Goal: Task Accomplishment & Management: Manage account settings

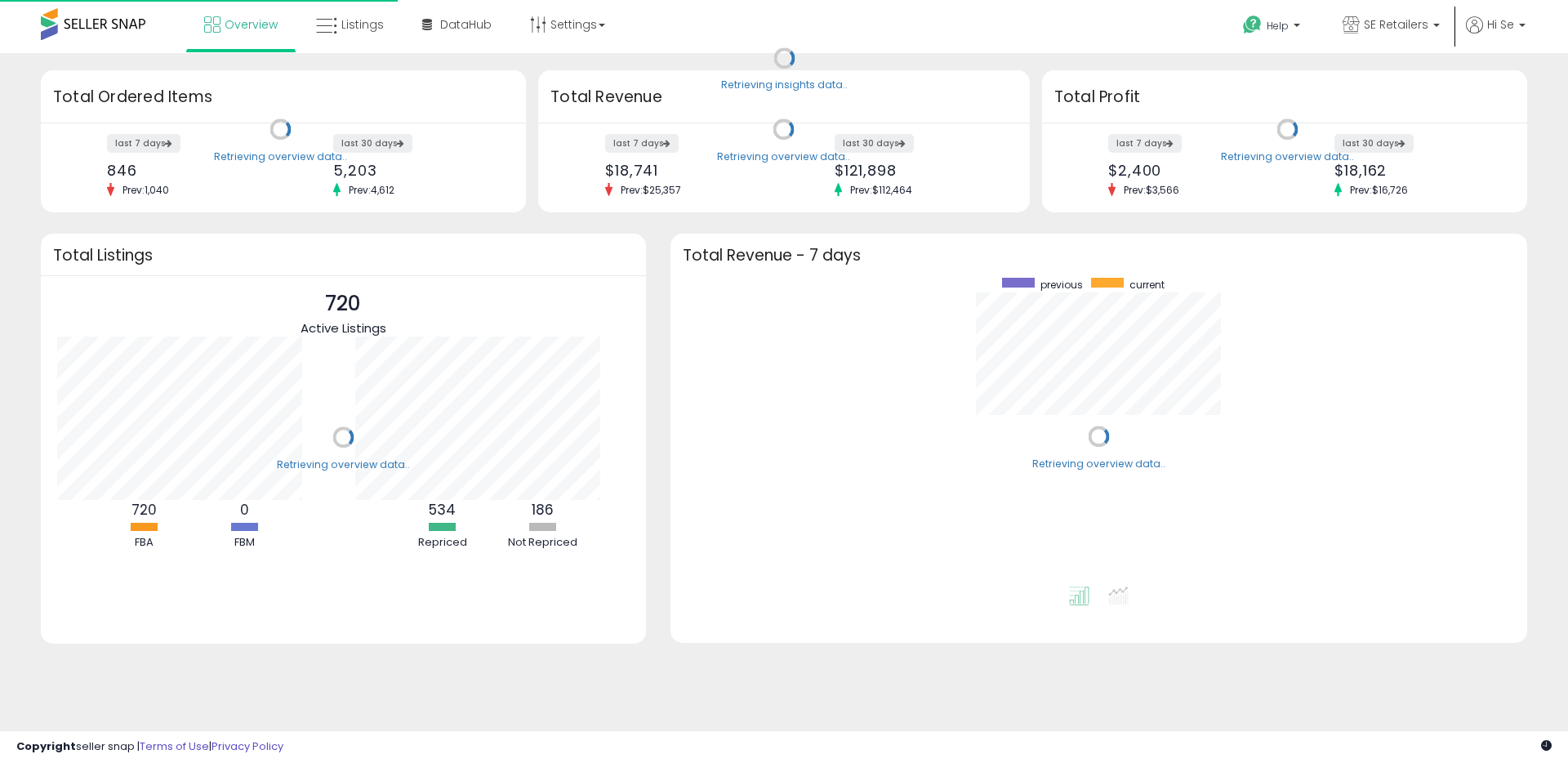
scroll to position [309, 824]
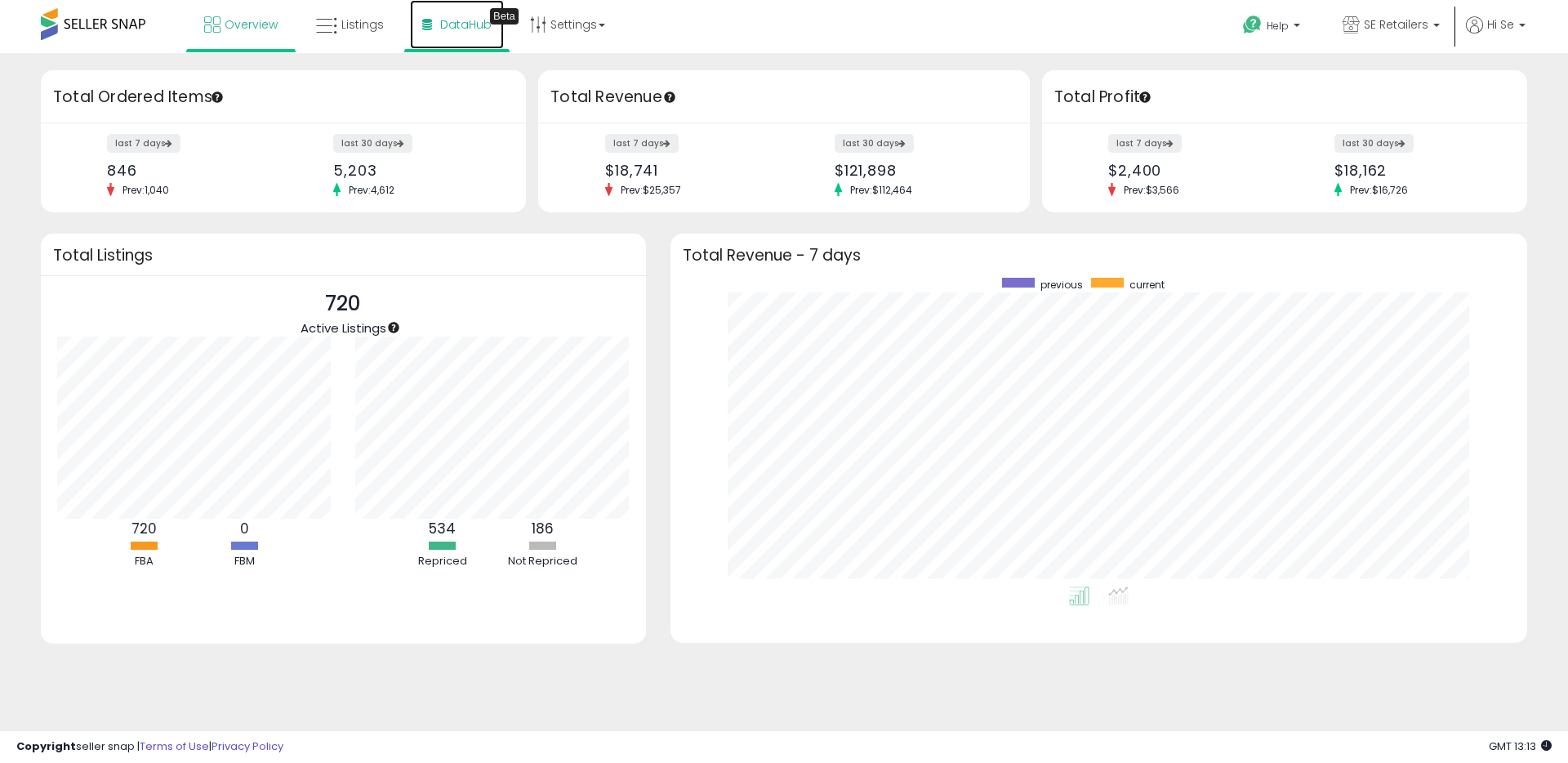
click at [429, 26] on icon at bounding box center [427, 25] width 10 height 12
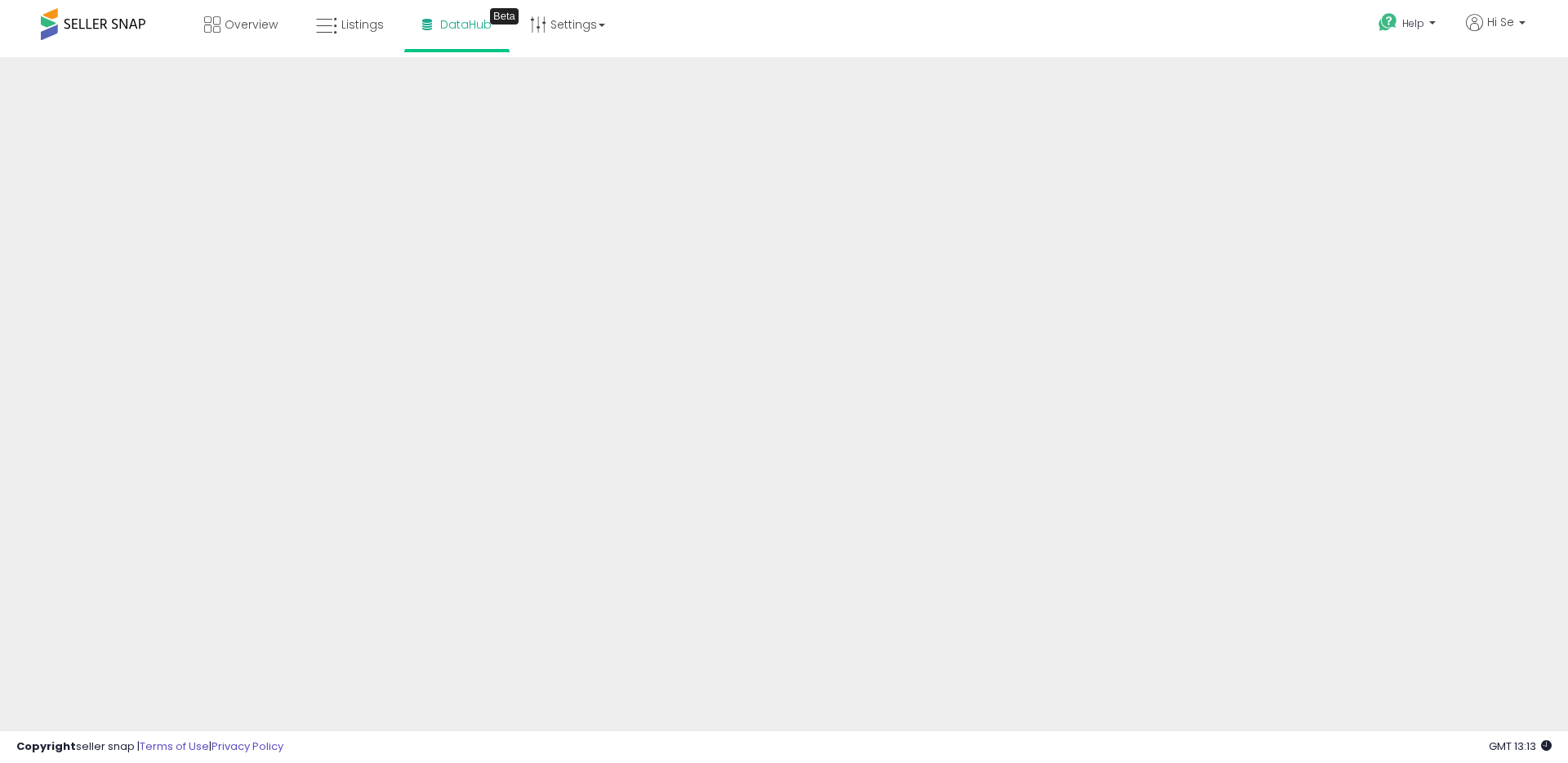
click at [879, 47] on div "Overview Listings Beta" at bounding box center [506, 35] width 1037 height 69
click at [945, 27] on div "Overview Listings Beta" at bounding box center [506, 35] width 1037 height 69
click at [789, 57] on iframe at bounding box center [784, 397] width 1568 height 679
click at [337, 28] on link "Listings" at bounding box center [350, 25] width 93 height 49
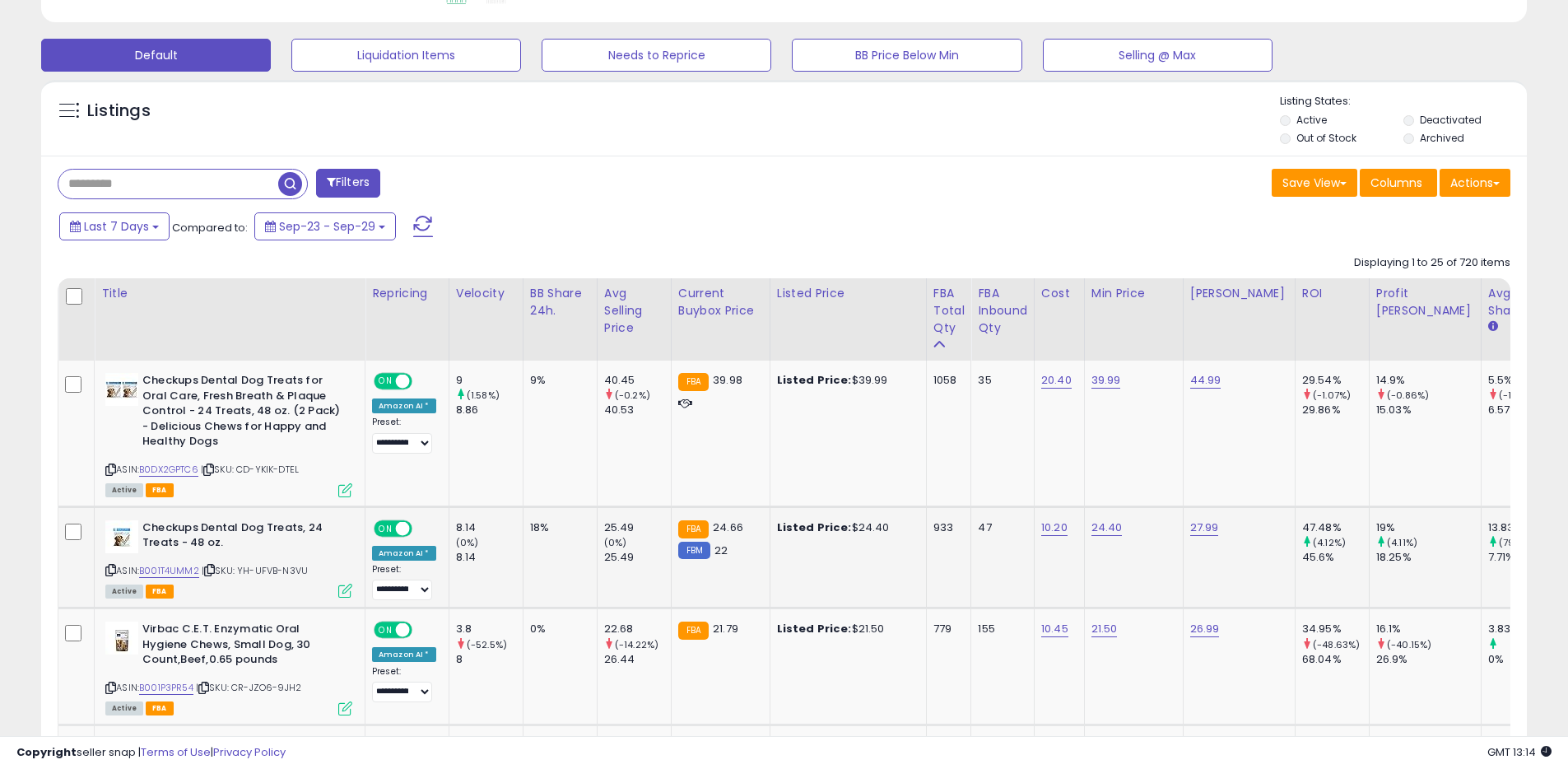
scroll to position [649, 0]
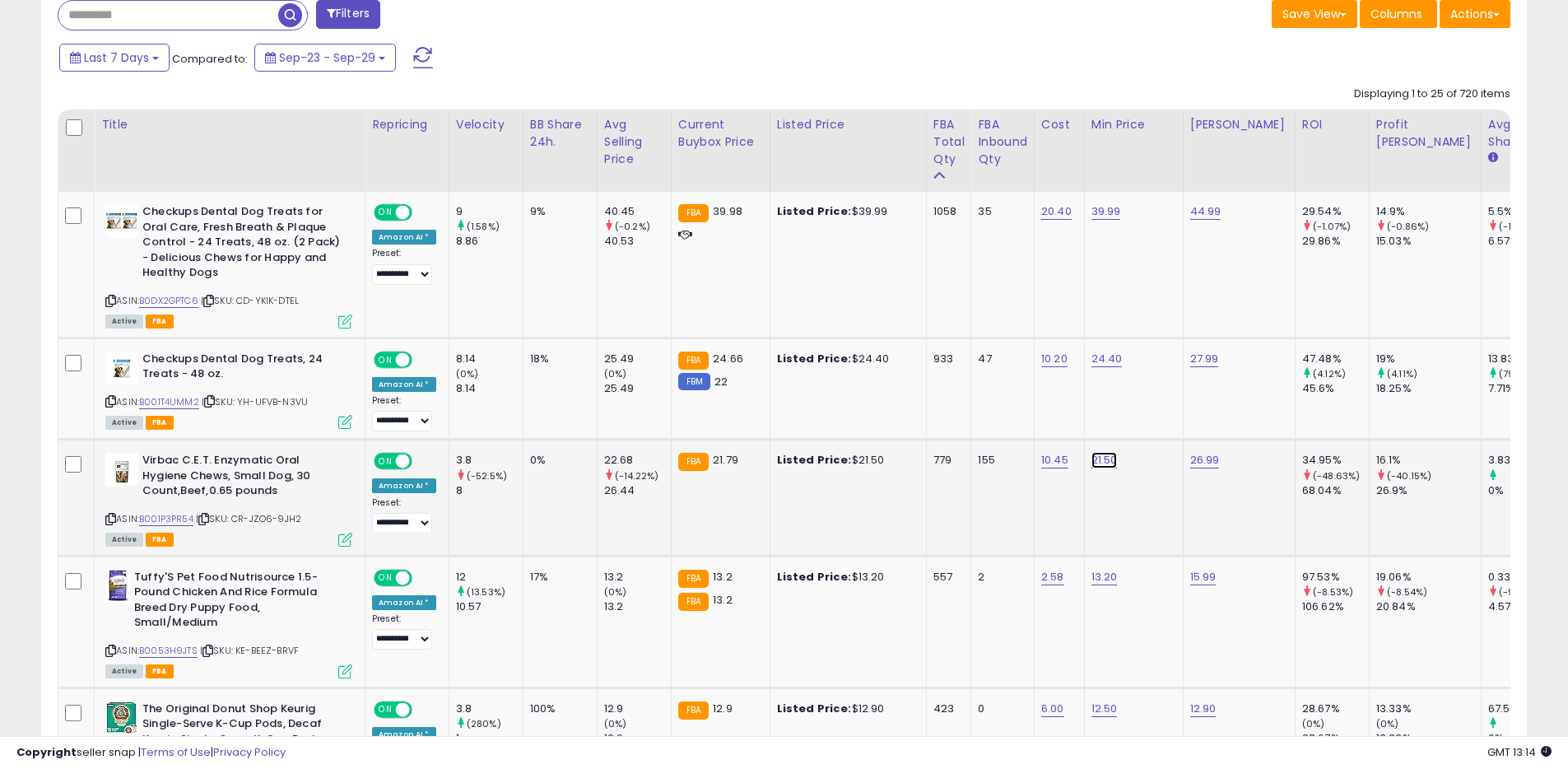
click at [1106, 463] on link "21.50" at bounding box center [1104, 460] width 26 height 17
type input "****"
click button "submit" at bounding box center [1153, 418] width 28 height 25
click at [185, 519] on link "B001P3PR54" at bounding box center [166, 519] width 55 height 14
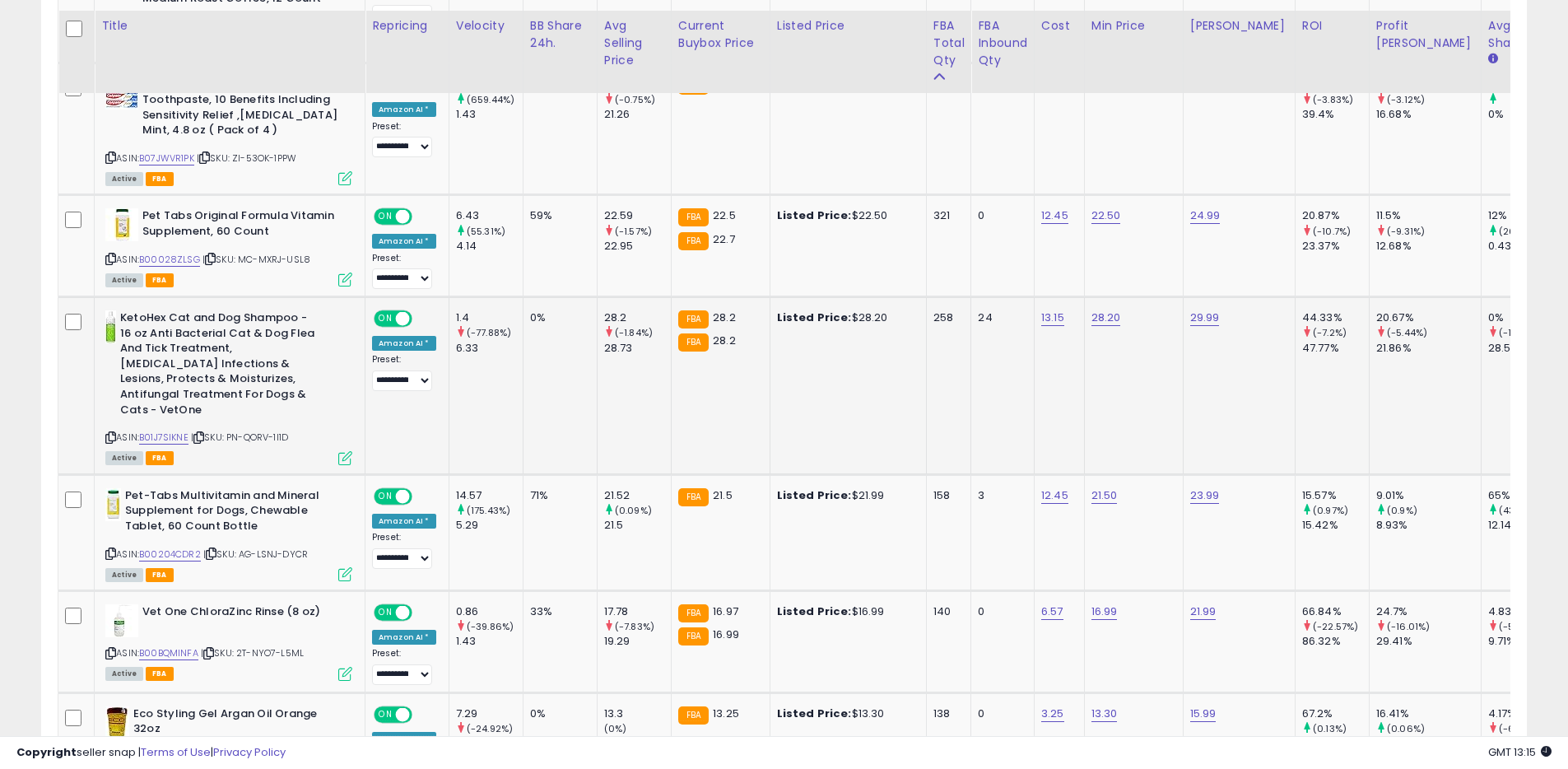
scroll to position [1427, 0]
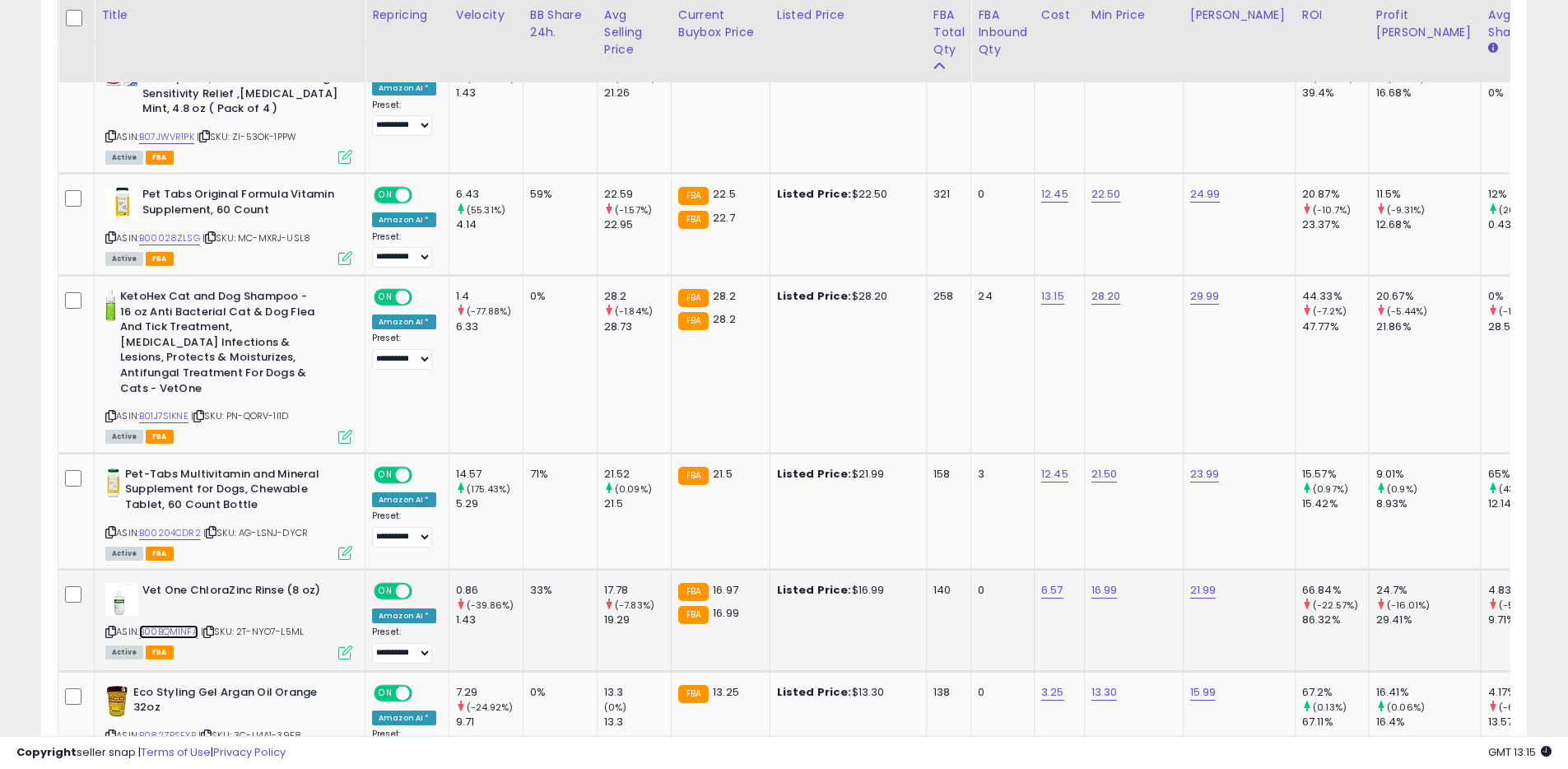
click at [179, 625] on link "B00BQMINFA" at bounding box center [169, 632] width 60 height 14
click at [1110, 582] on link "16.99" at bounding box center [1104, 590] width 26 height 17
type input "****"
click button "submit" at bounding box center [1153, 533] width 28 height 25
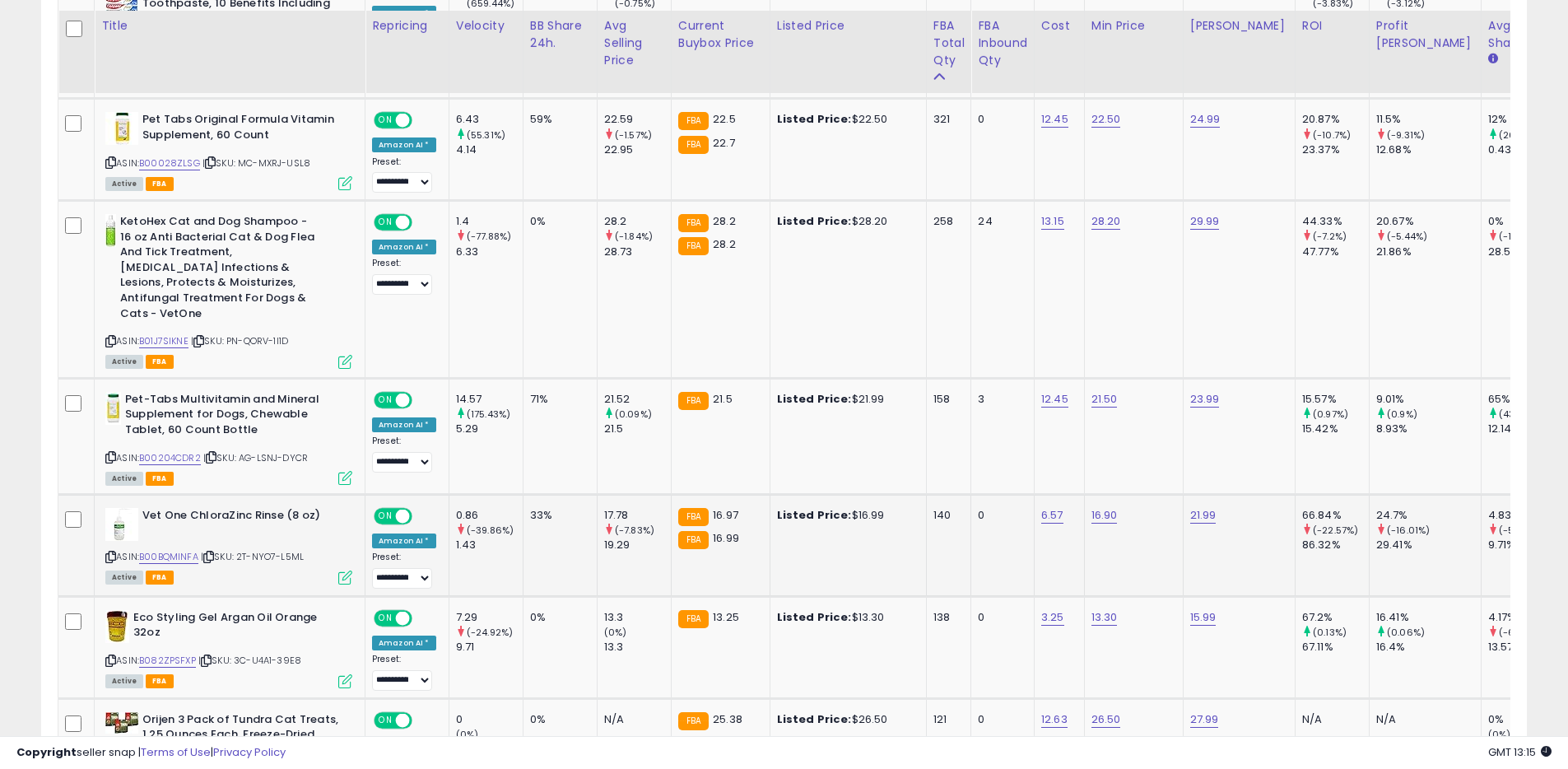
scroll to position [1512, 0]
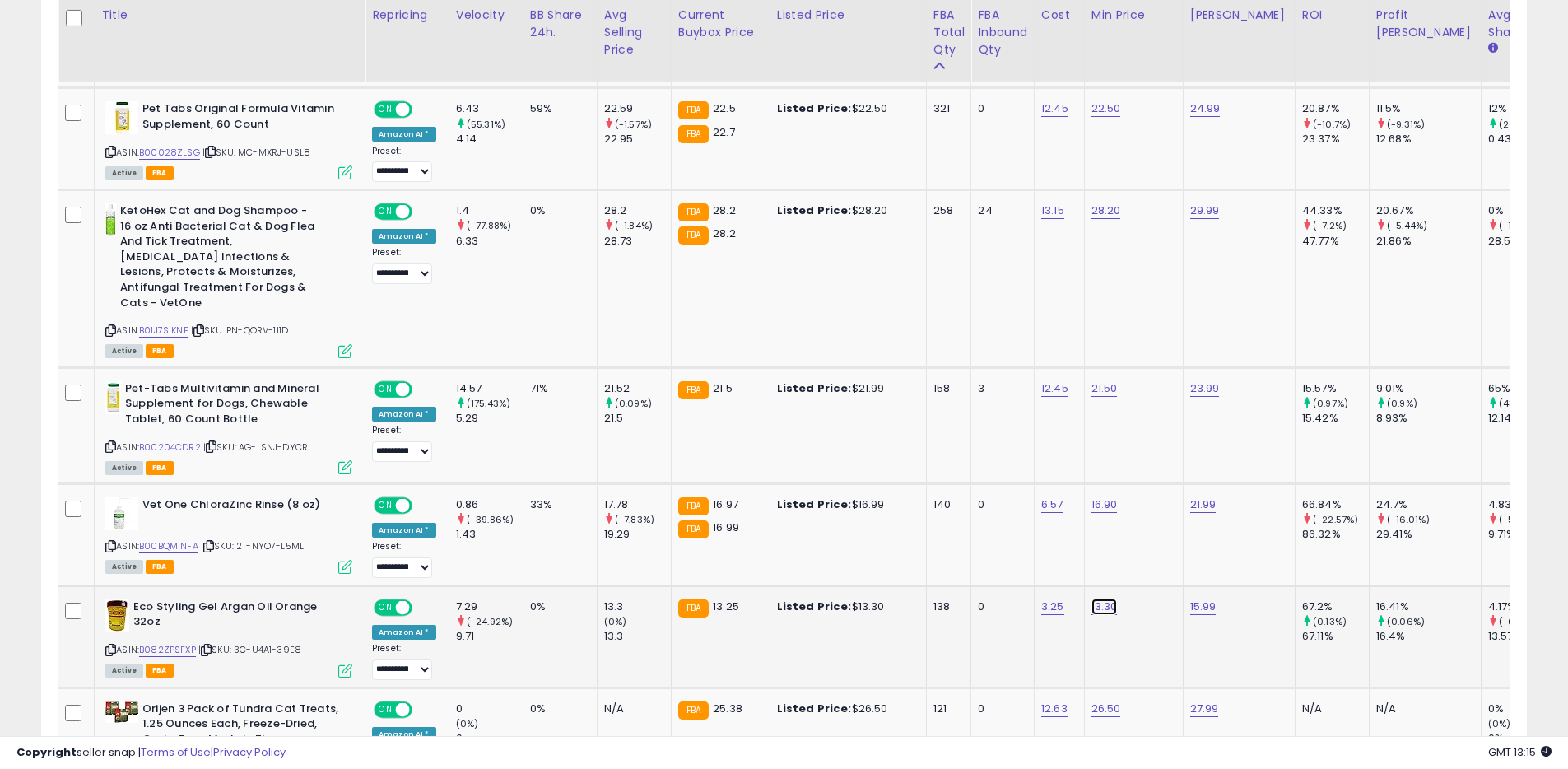
click at [1106, 599] on link "13.30" at bounding box center [1104, 607] width 26 height 17
type input "*****"
click button "submit" at bounding box center [1153, 549] width 28 height 25
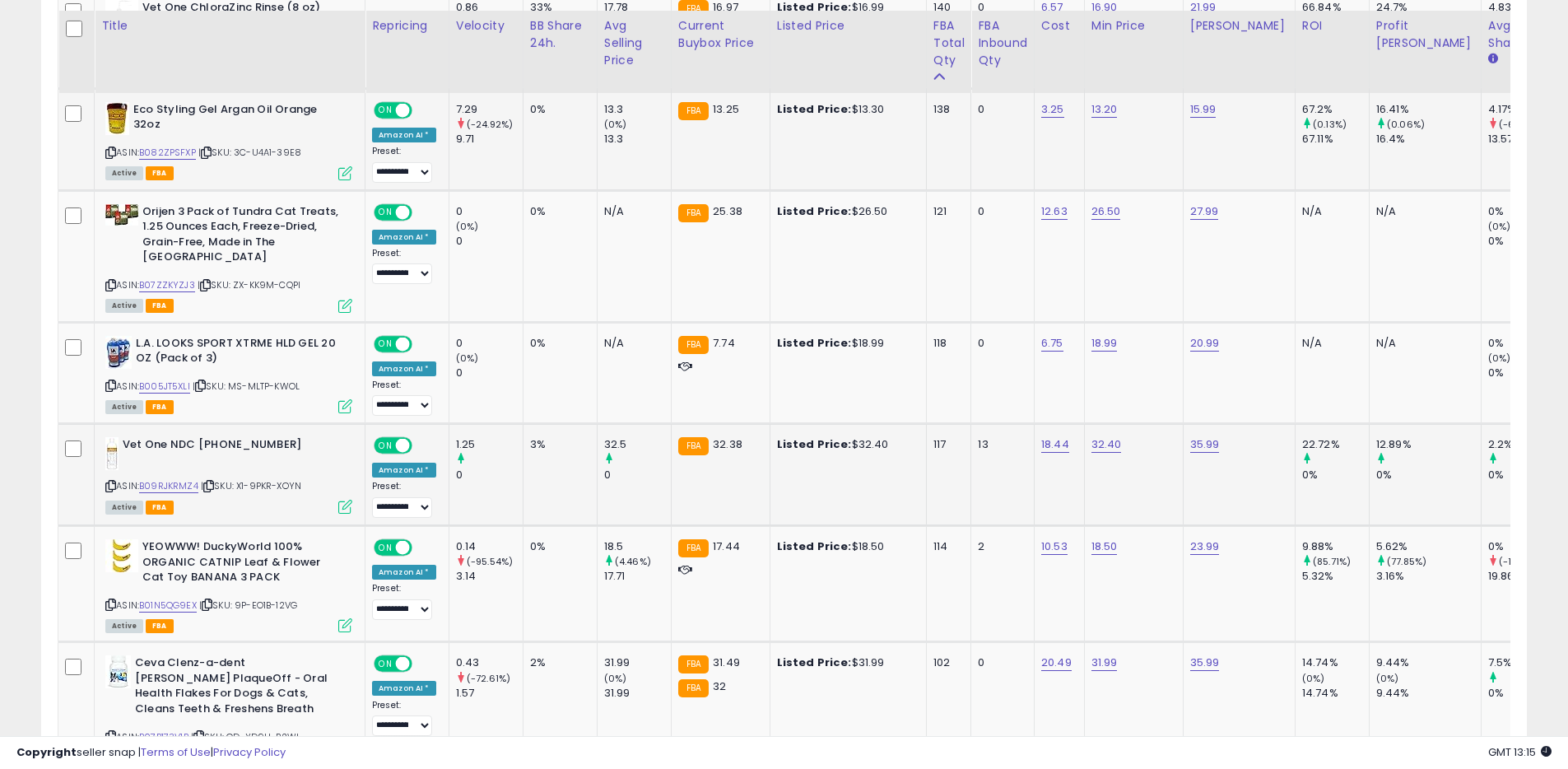
scroll to position [2233, 0]
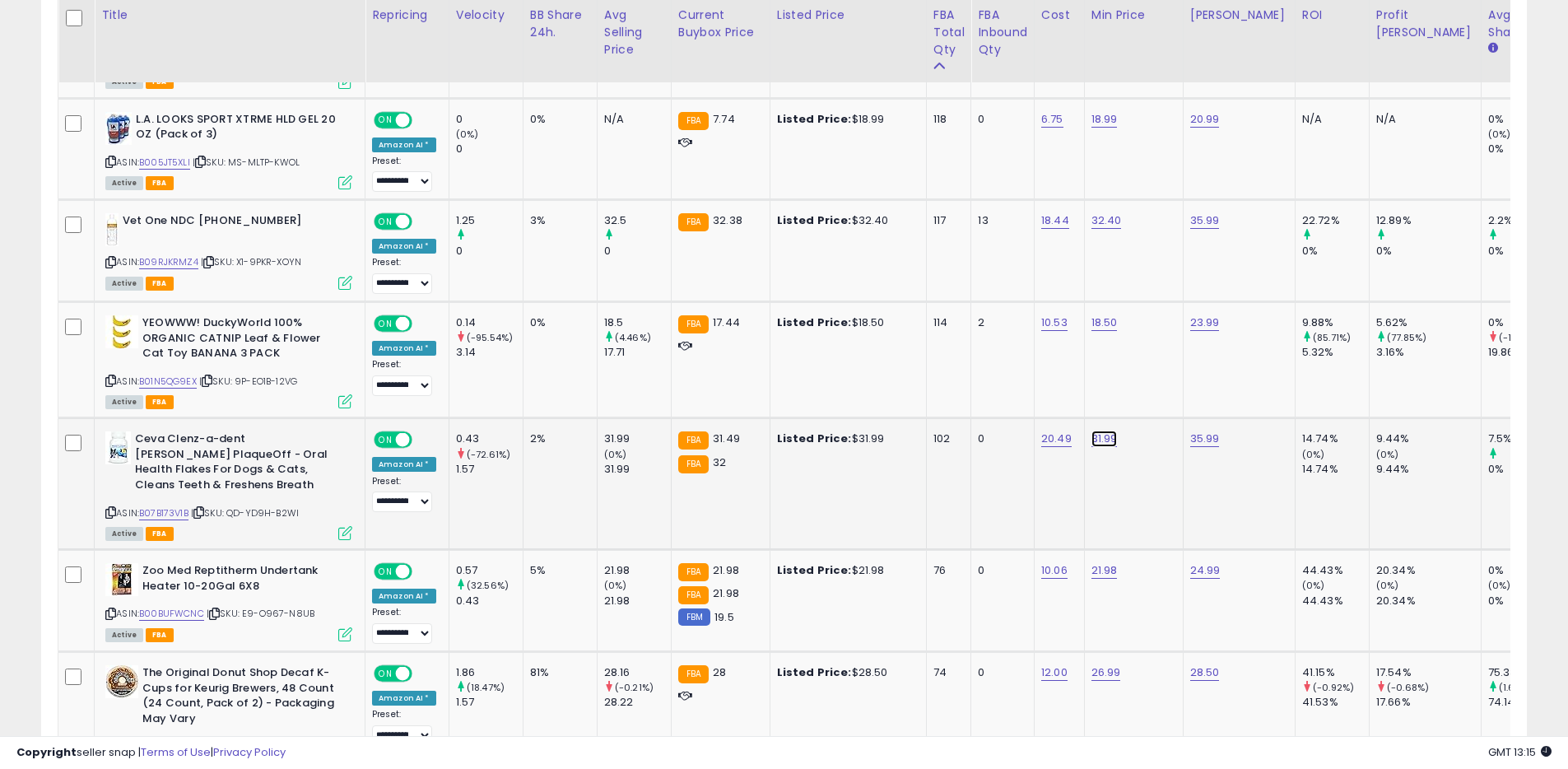
click at [1109, 431] on link "31.99" at bounding box center [1104, 439] width 26 height 17
type input "*****"
click button "submit" at bounding box center [1153, 366] width 28 height 25
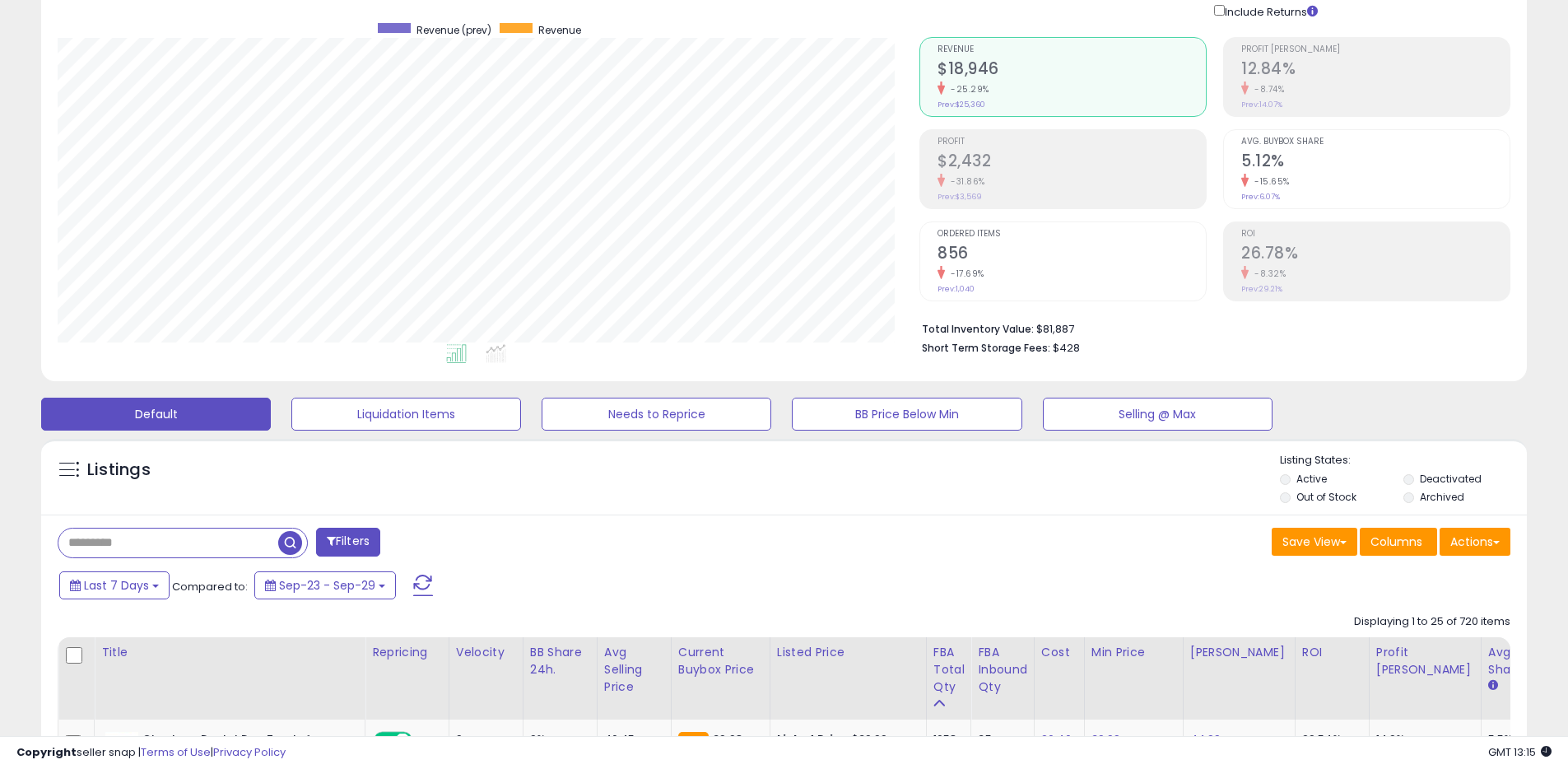
scroll to position [0, 0]
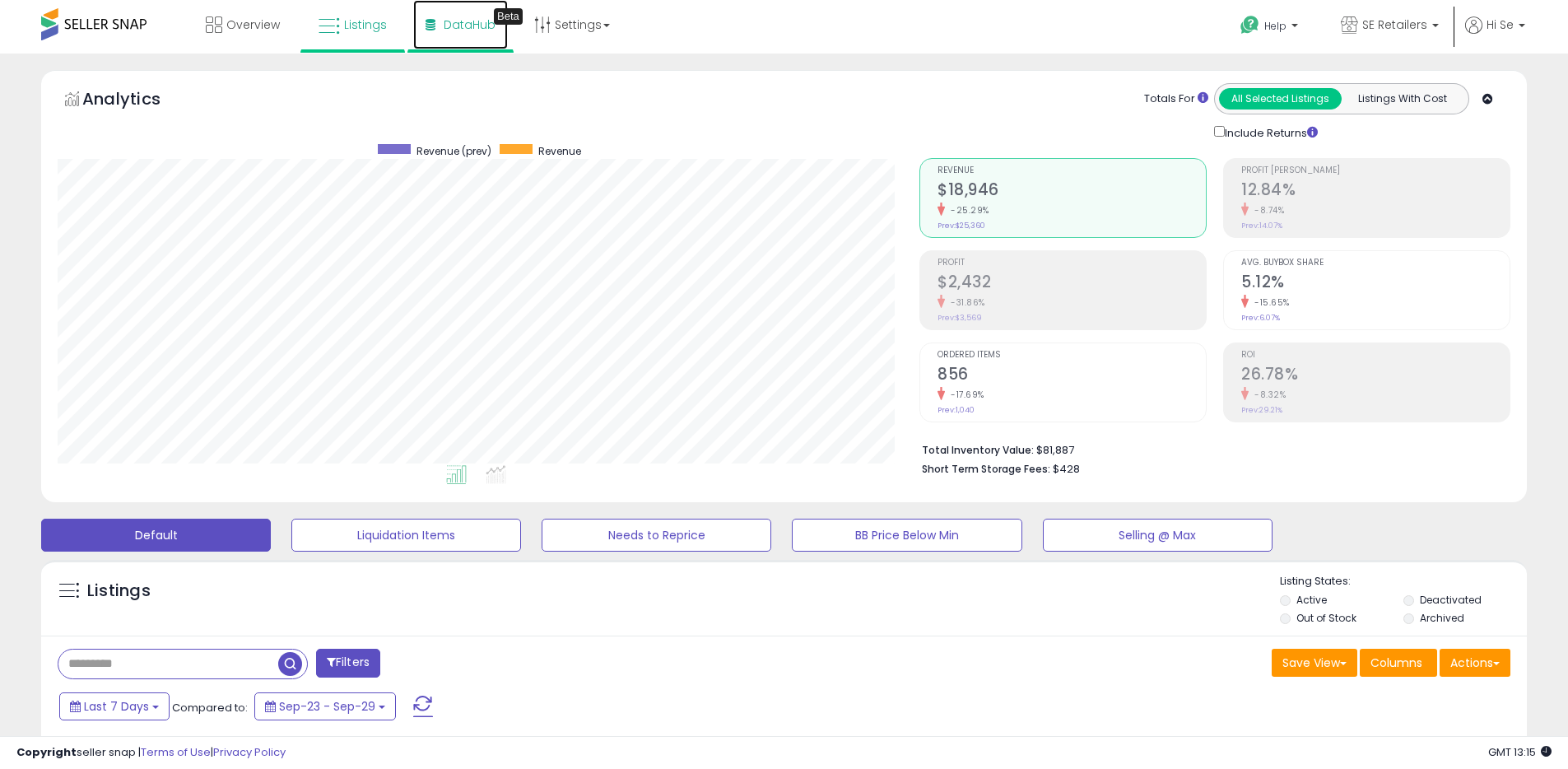
click at [448, 30] on span "DataHub" at bounding box center [469, 25] width 52 height 17
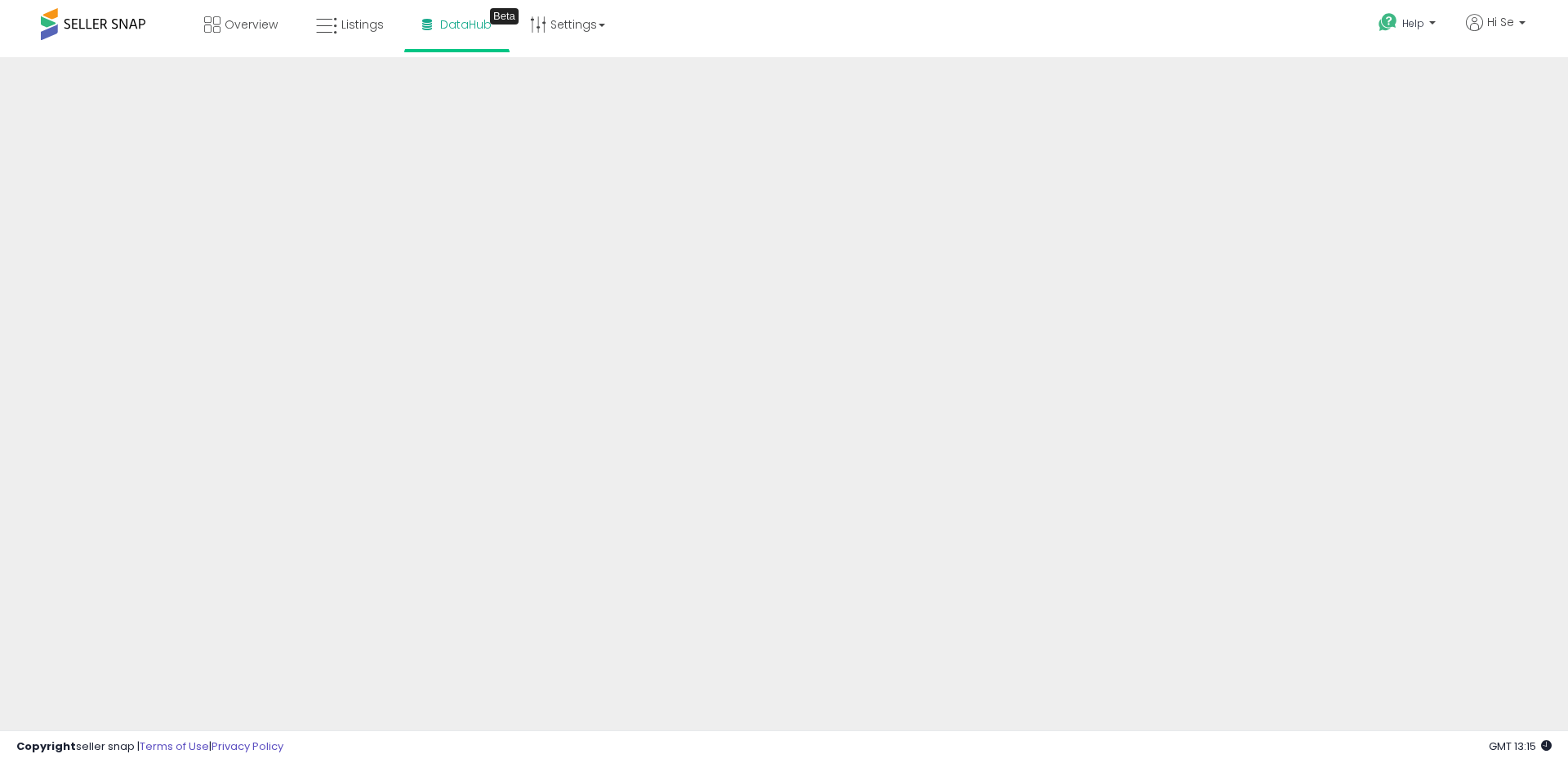
click at [1074, 31] on div "Help Contact Support Search Knowledge Hub Request a Feature Hi Se" at bounding box center [1285, 35] width 519 height 69
click at [1509, 31] on p "Hi Se" at bounding box center [1496, 24] width 59 height 21
click at [1479, 174] on link "Logout" at bounding box center [1489, 171] width 36 height 16
